Goal: Find specific page/section: Find specific page/section

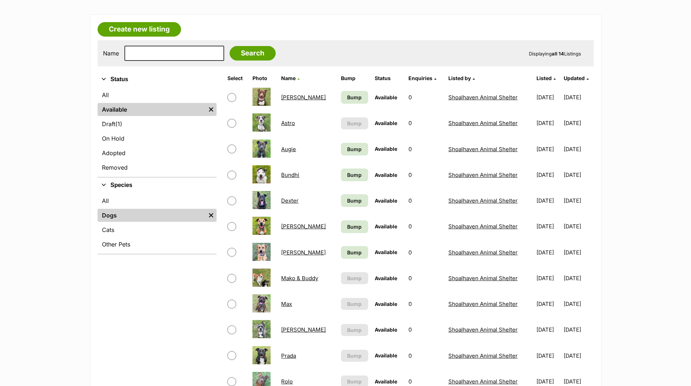
click at [292, 253] on link "[PERSON_NAME]" at bounding box center [303, 252] width 45 height 7
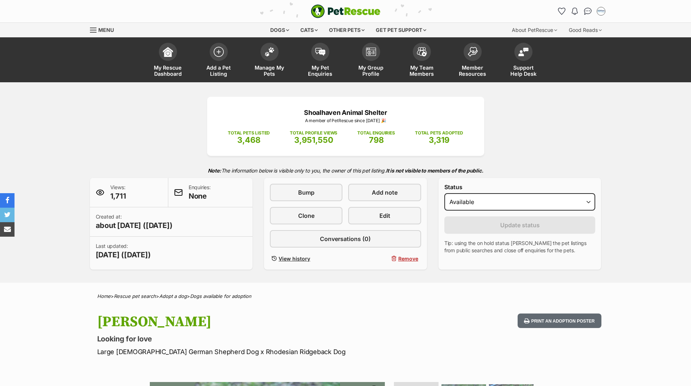
drag, startPoint x: 105, startPoint y: 0, endPoint x: 74, endPoint y: 9, distance: 32.5
click at [73, 9] on header "PetRescue home Notifications Read Check out our new members article - We've upd…" at bounding box center [345, 11] width 691 height 22
